Goal: Task Accomplishment & Management: Manage account settings

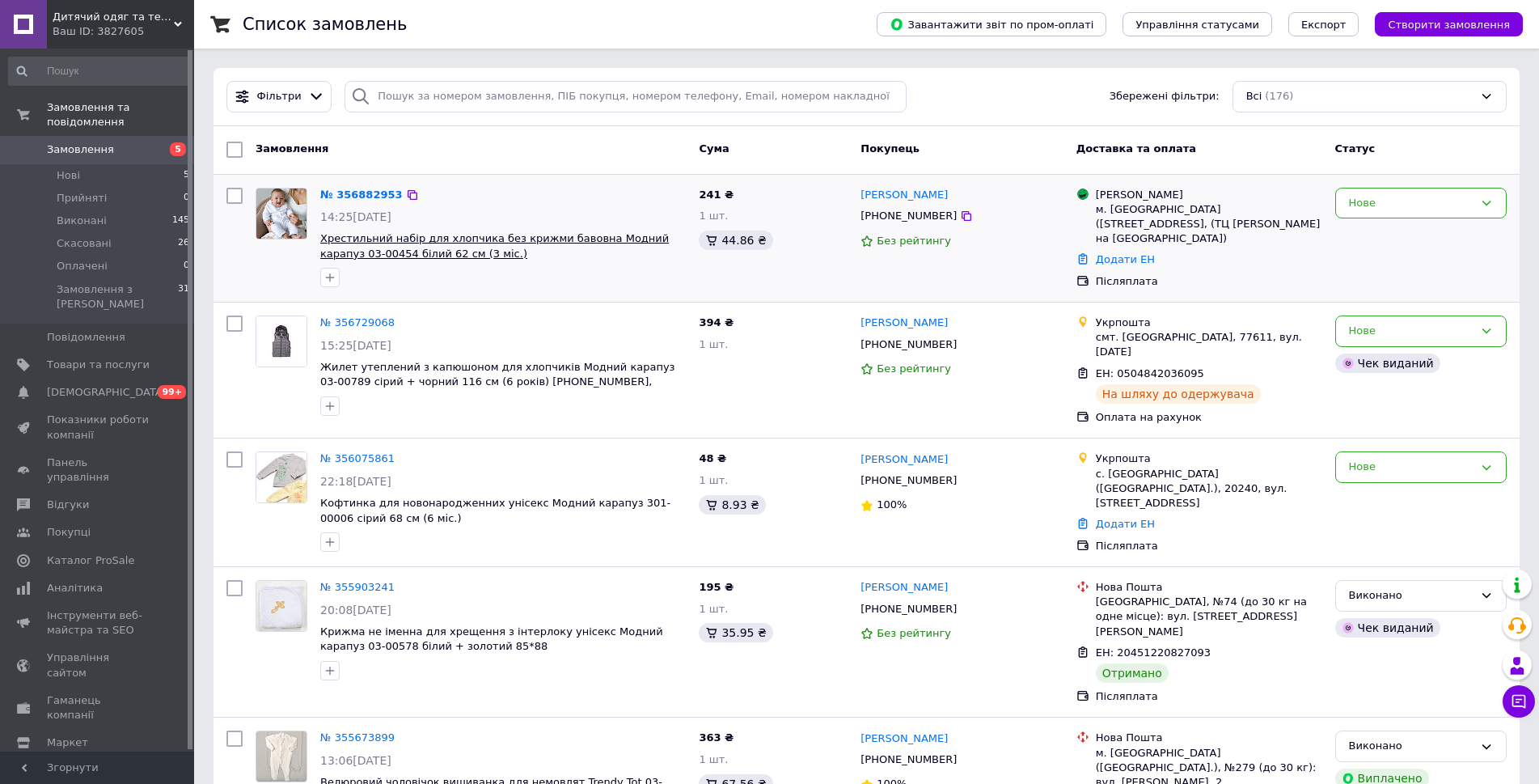
click at [499, 243] on span "Хрестильний набір для хлопчика без крижми бавовна Модний карапуз 03-00454 білий…" at bounding box center [494, 245] width 348 height 27
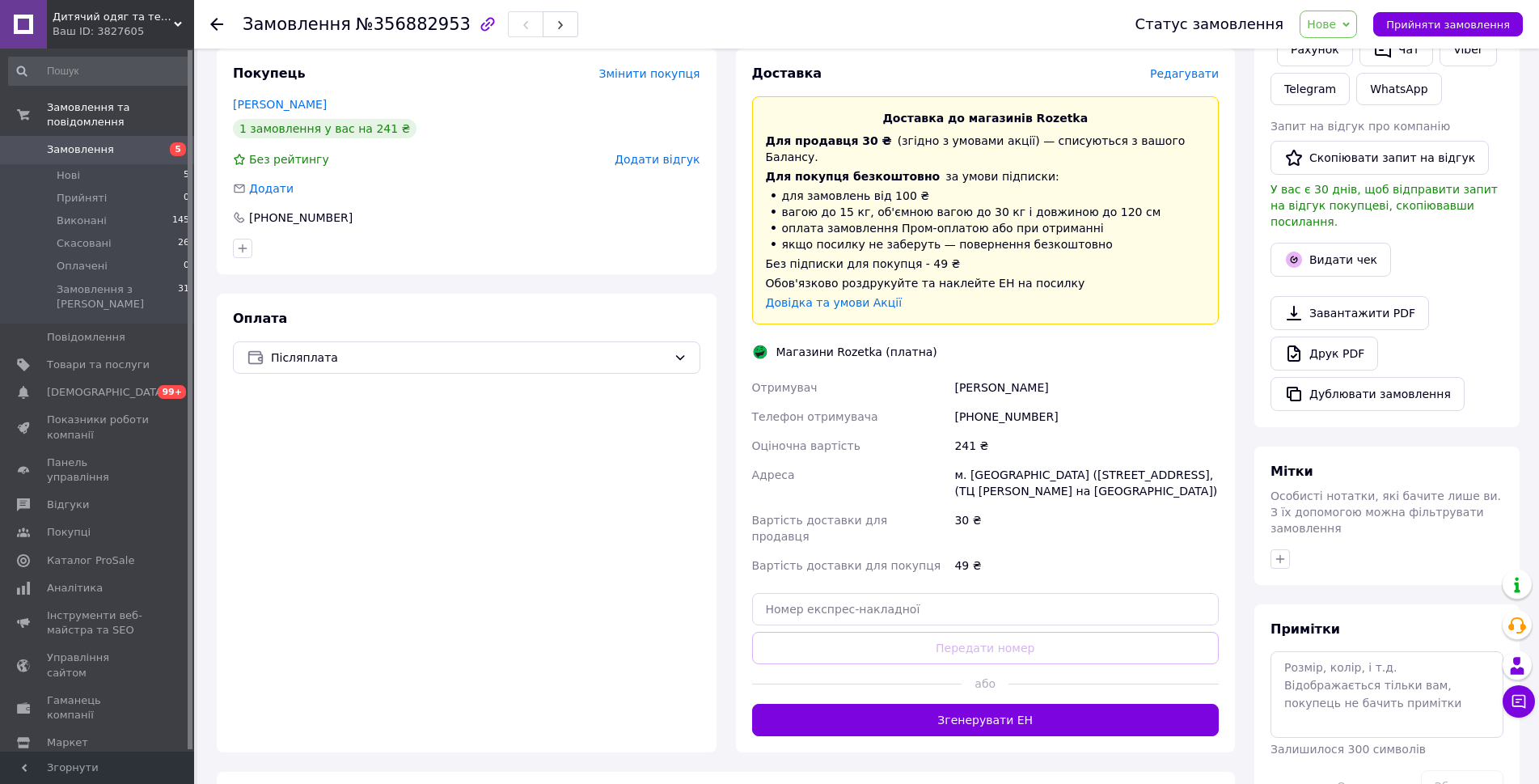
scroll to position [405, 0]
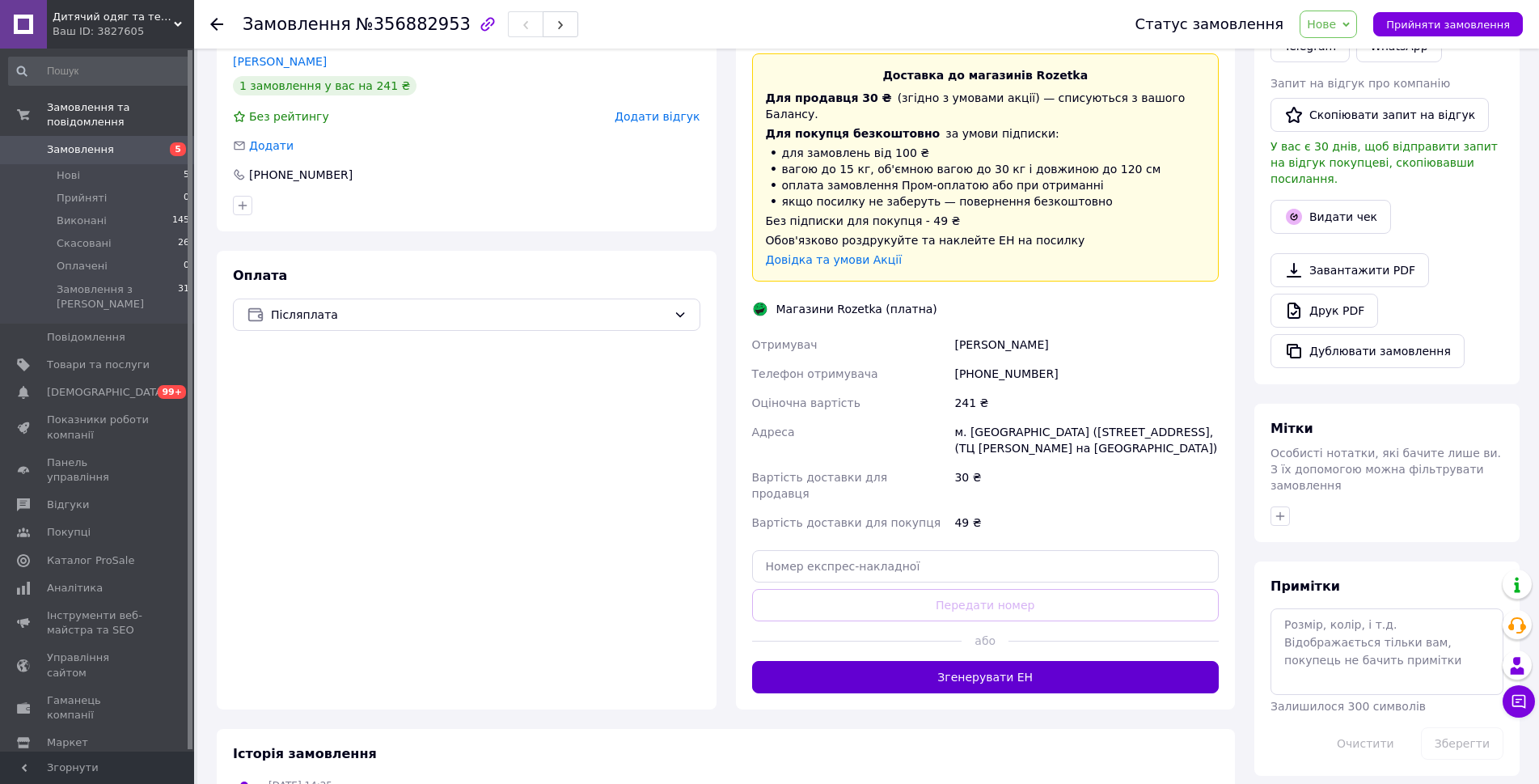
click at [912, 661] on button "Згенерувати ЕН" at bounding box center [986, 677] width 468 height 32
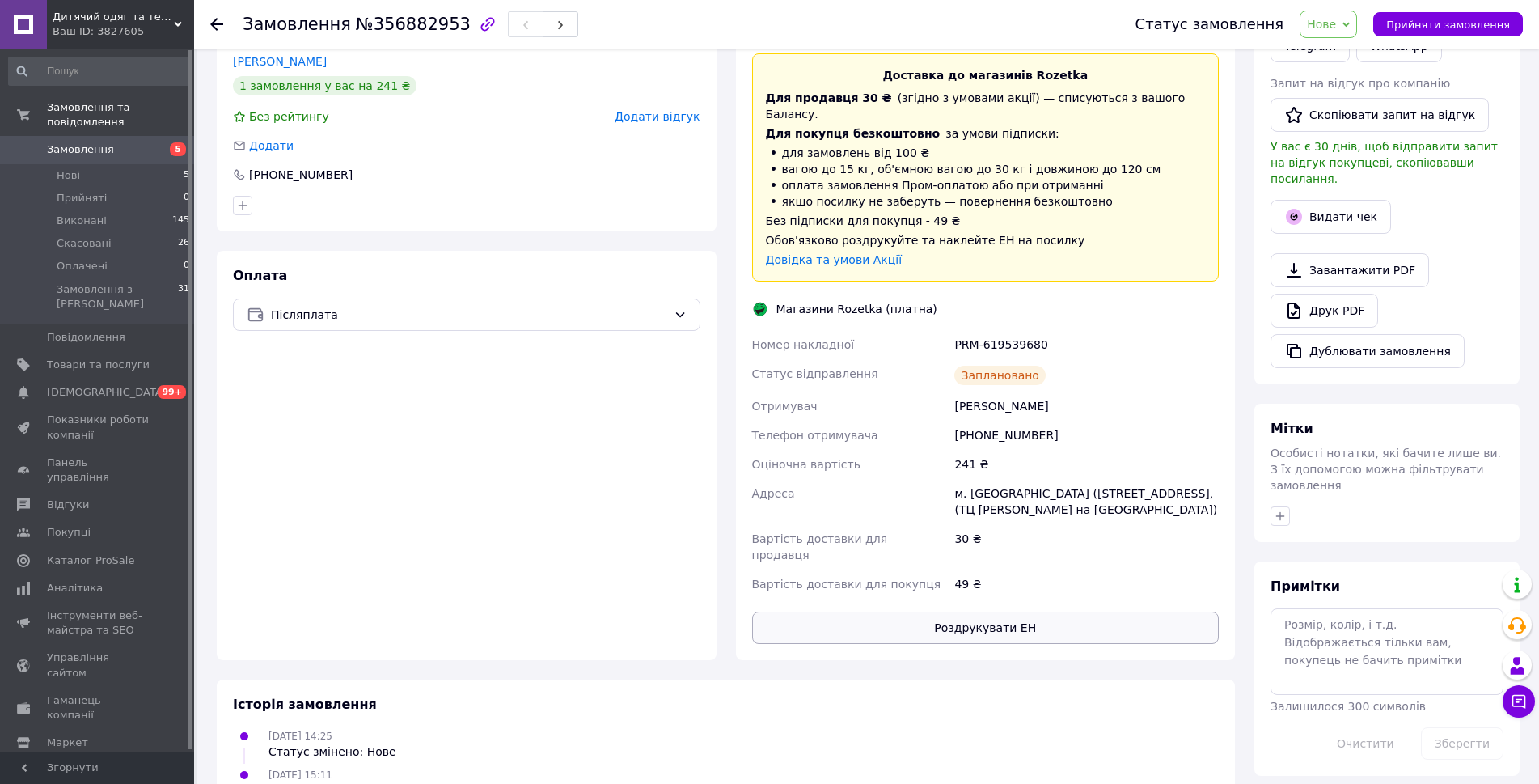
click at [971, 611] on button "Роздрукувати ЕН" at bounding box center [986, 627] width 468 height 32
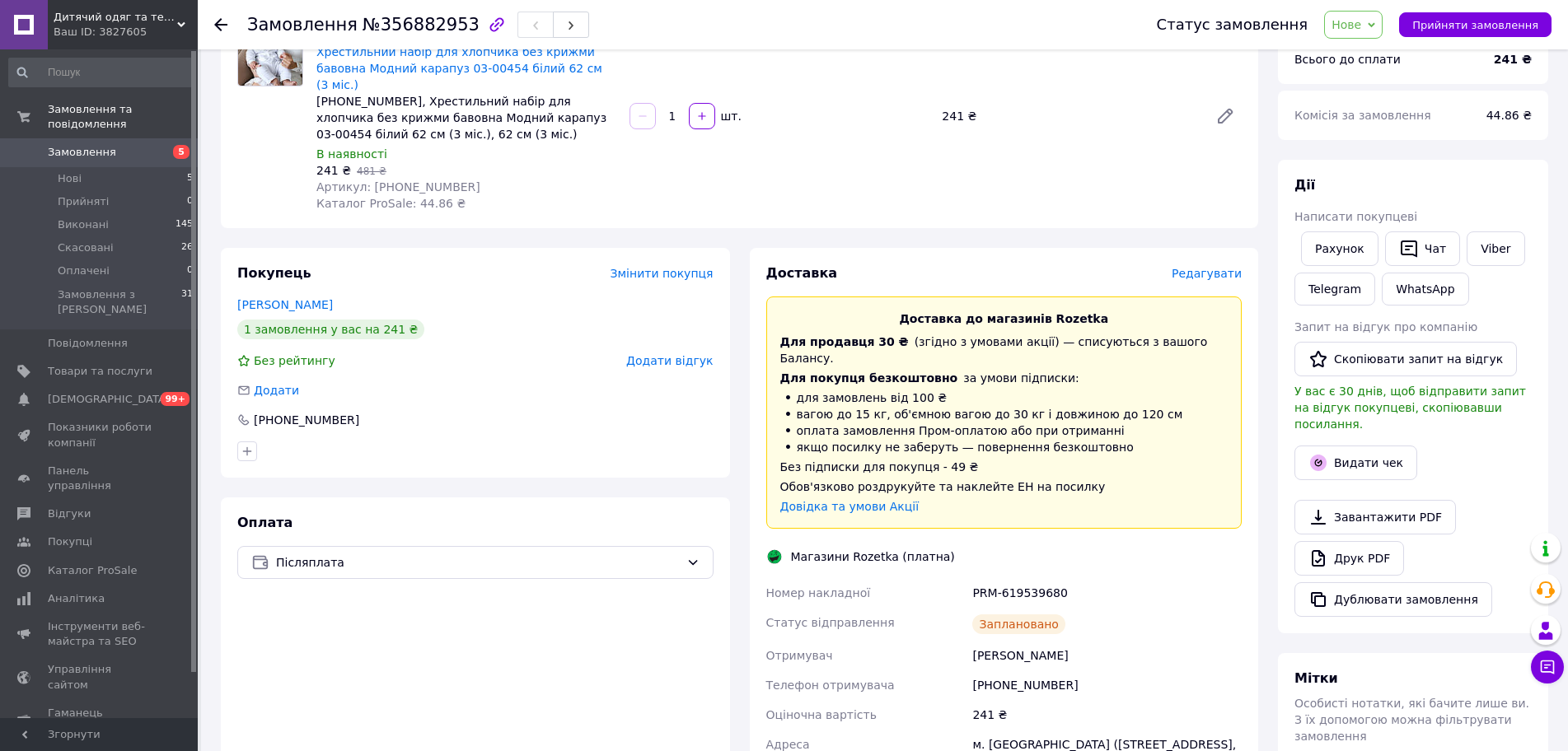
scroll to position [329, 0]
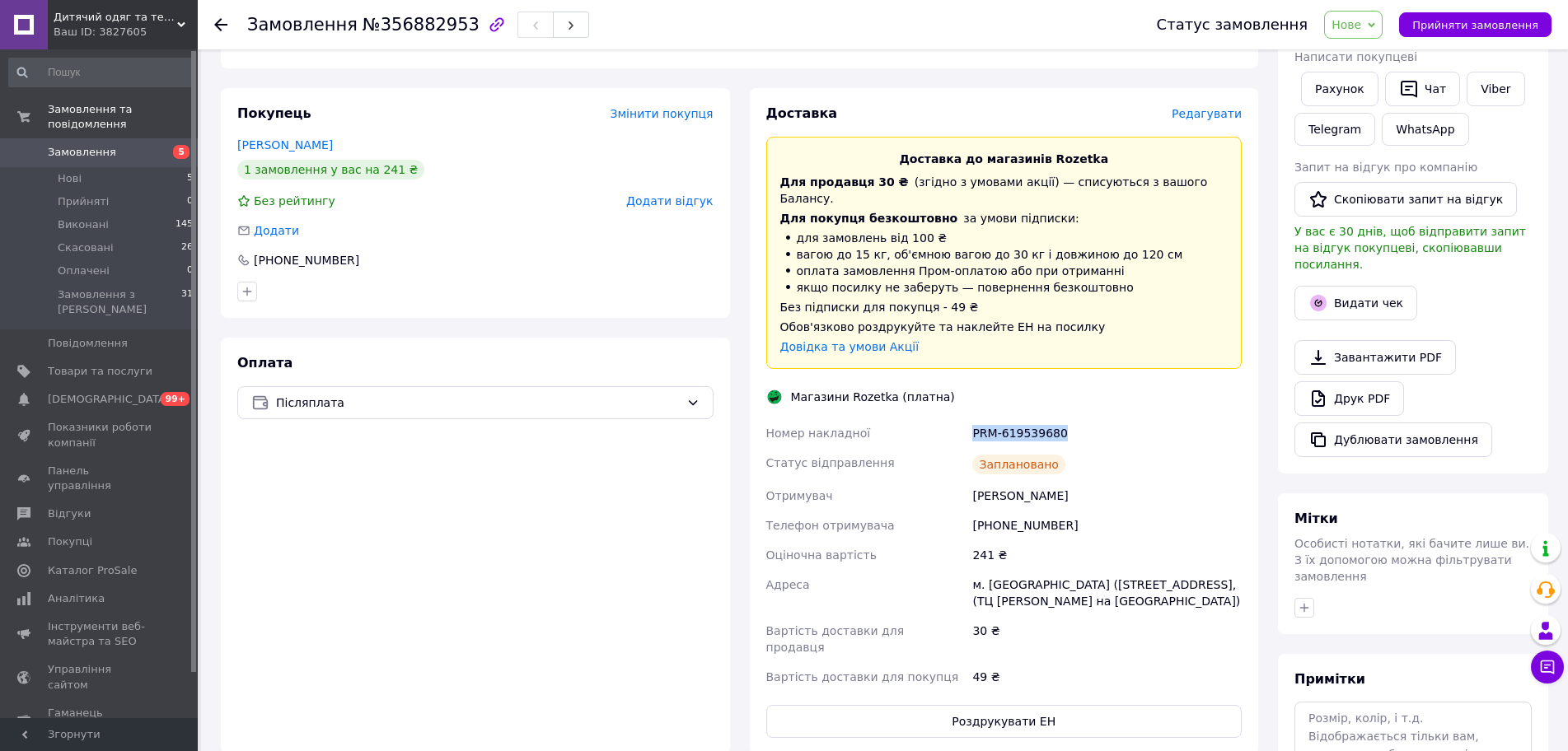
drag, startPoint x: 1068, startPoint y: 399, endPoint x: 971, endPoint y: 401, distance: 97.0
click at [962, 419] on div "Номер накладної PRM-619539680 Статус відправлення Заплановано Отримувач [PERSON…" at bounding box center [1004, 556] width 483 height 274
copy div "Номер накладної PRM-619539680"
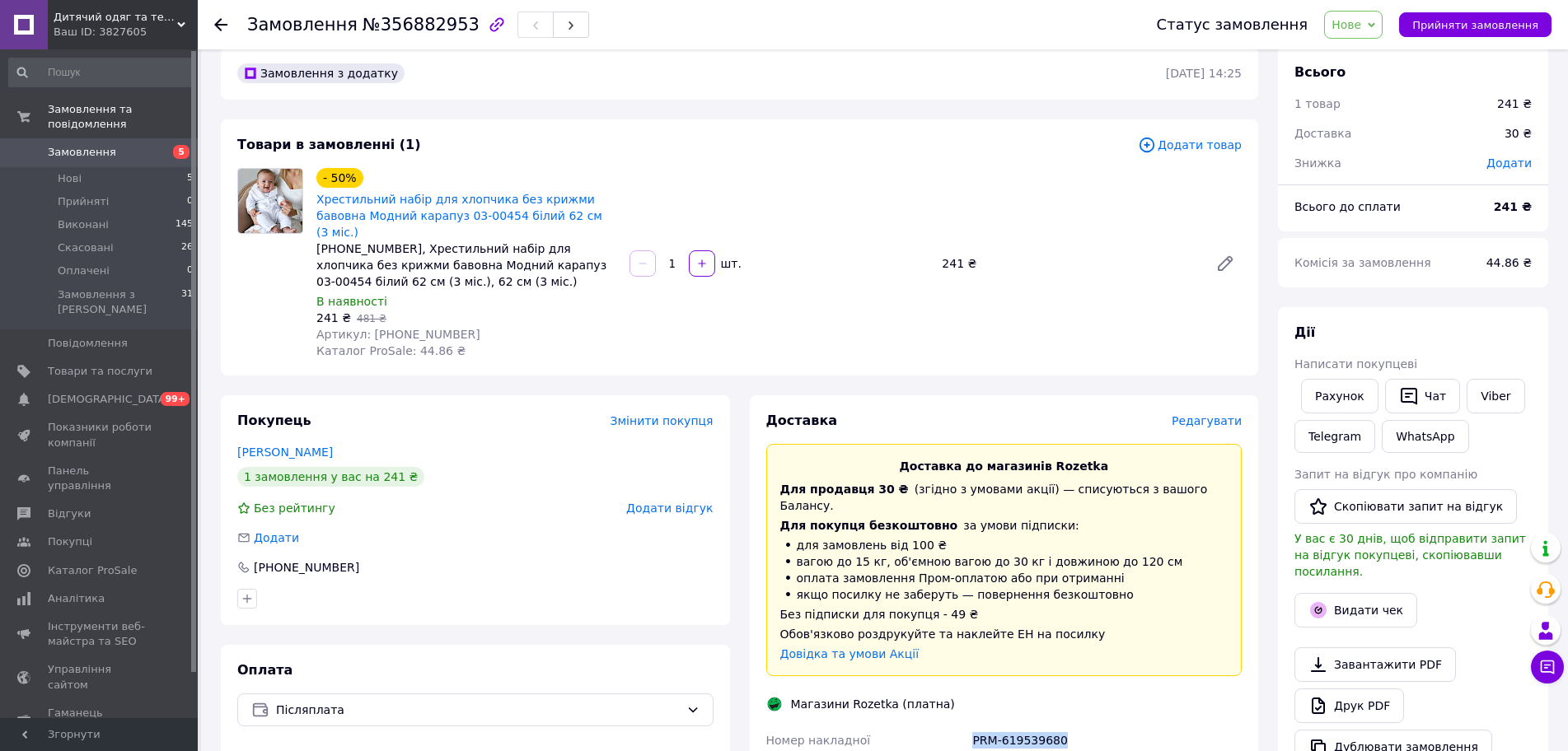
scroll to position [0, 0]
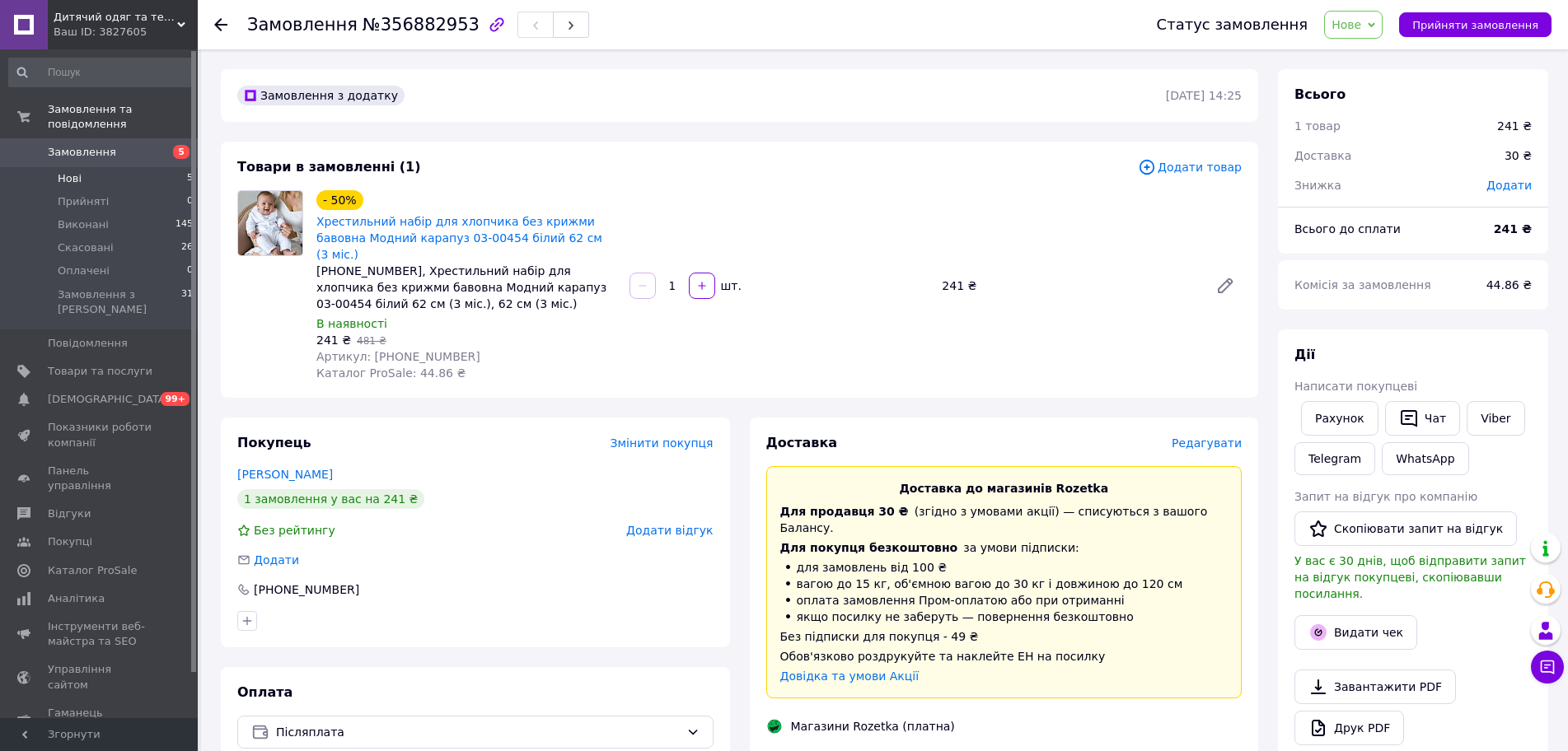
click at [71, 171] on span "Нові" at bounding box center [69, 179] width 24 height 15
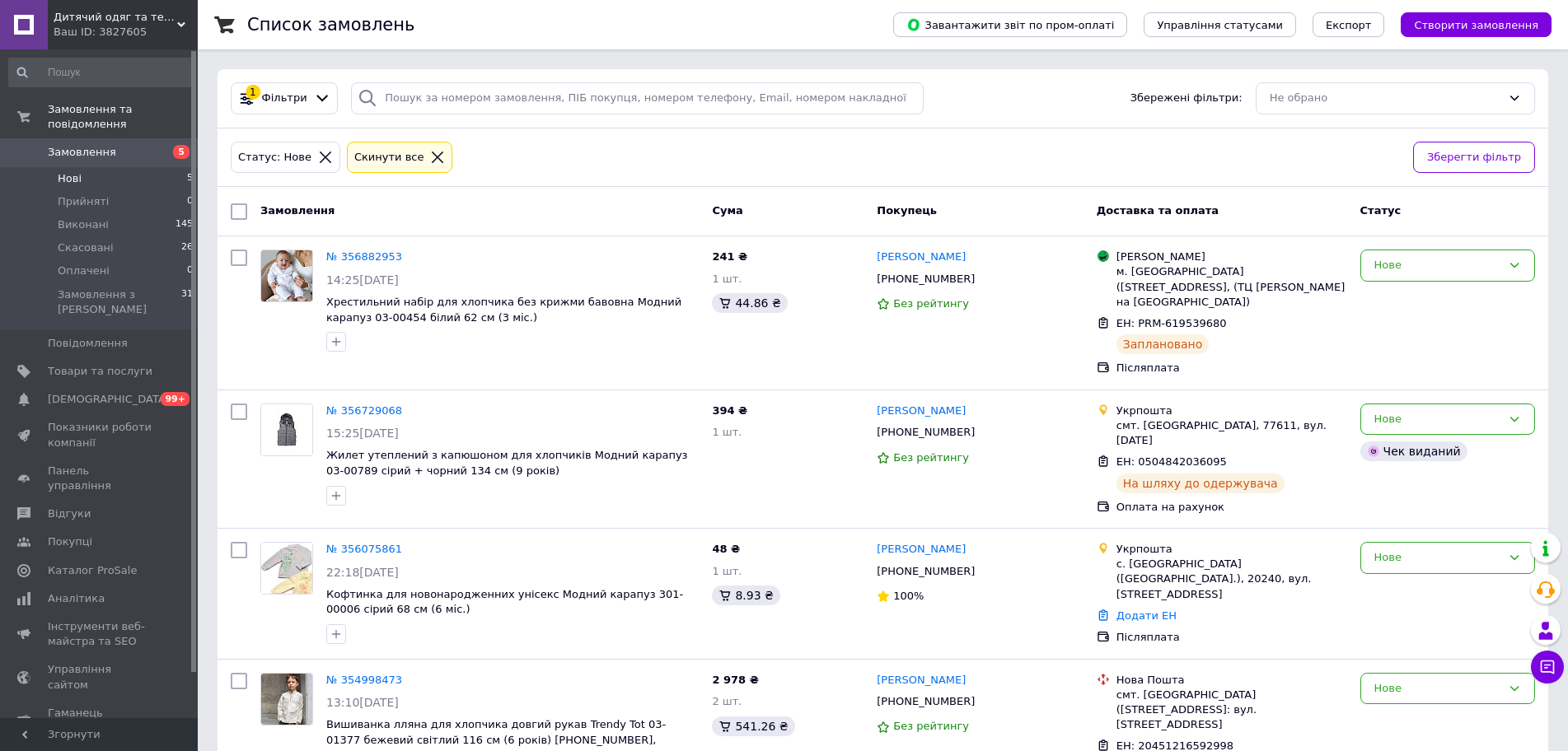
click at [431, 157] on icon at bounding box center [438, 158] width 15 height 15
